Goal: Book appointment/travel/reservation

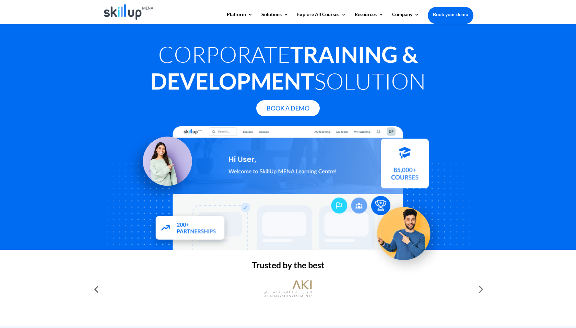
scroll to position [103, 0]
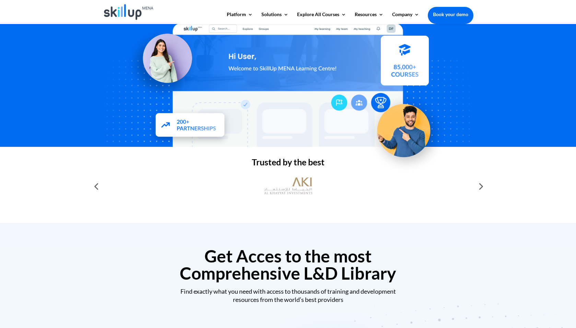
click at [99, 186] on div at bounding box center [96, 186] width 14 height 14
click at [476, 187] on div at bounding box center [480, 186] width 14 height 14
click at [479, 187] on div at bounding box center [480, 186] width 14 height 14
click at [481, 187] on div at bounding box center [480, 186] width 14 height 14
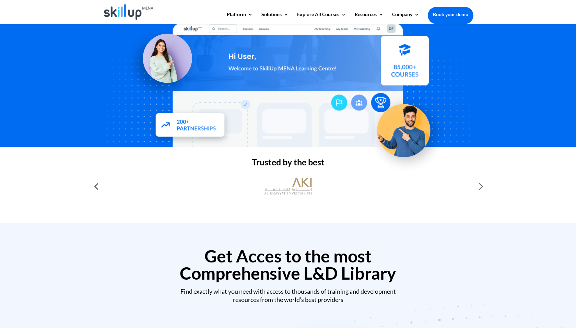
click at [480, 187] on div at bounding box center [480, 186] width 14 height 14
drag, startPoint x: 480, startPoint y: 187, endPoint x: 405, endPoint y: 262, distance: 107.0
click at [405, 262] on h2 "Get Acces to the most Comprehensive L&D Library" at bounding box center [288, 266] width 371 height 38
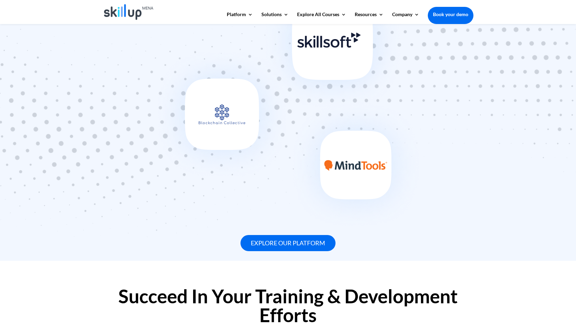
scroll to position [480, 0]
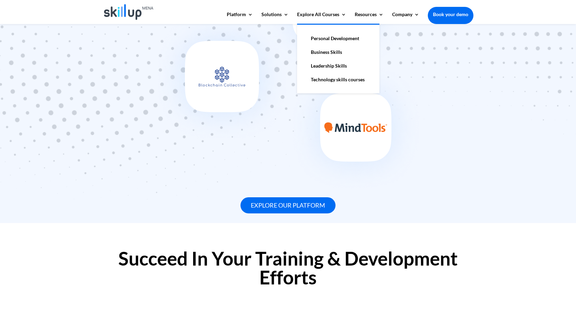
click at [324, 38] on link "Personal Development" at bounding box center [338, 39] width 69 height 14
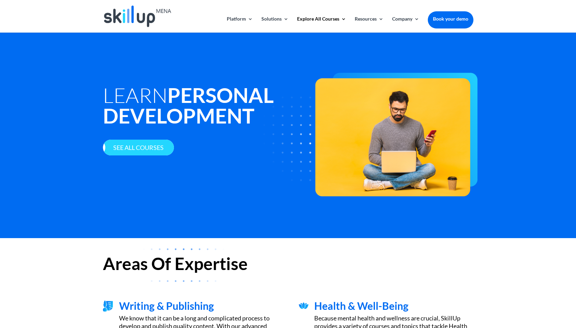
click at [151, 145] on link "See all courses" at bounding box center [138, 148] width 71 height 16
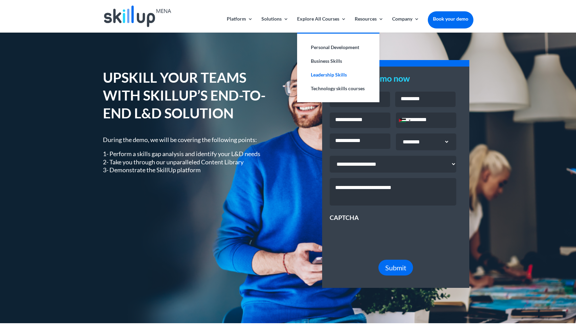
click at [341, 77] on link "Leadership Skills" at bounding box center [338, 75] width 69 height 14
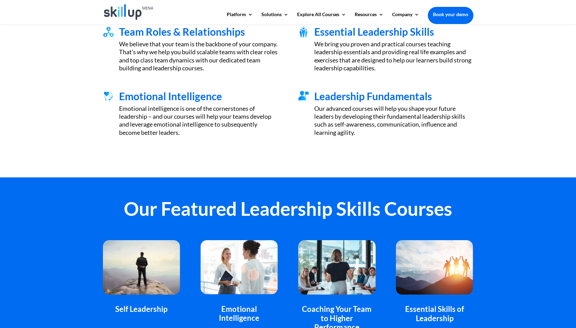
scroll to position [368, 0]
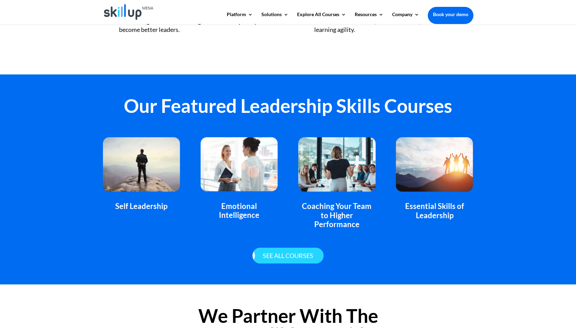
click at [306, 249] on link "See all courses" at bounding box center [288, 256] width 71 height 16
